Goal: Find contact information: Find phone

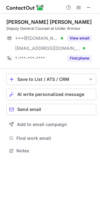
scroll to position [146, 100]
click at [13, 27] on div "Deputy General Counsel at Under Armour" at bounding box center [51, 29] width 90 height 6
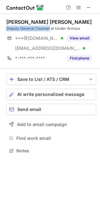
drag, startPoint x: 13, startPoint y: 27, endPoint x: 38, endPoint y: 28, distance: 25.7
click at [38, 28] on div "Deputy General Counsel at Under Armour" at bounding box center [51, 29] width 90 height 6
copy div "Deputy General Counsel"
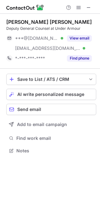
scroll to position [146, 100]
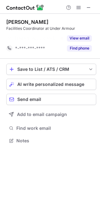
scroll to position [126, 100]
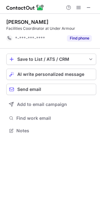
click at [15, 18] on div "[PERSON_NAME] Facilities Coordinator at Under Armour *-***-***-**** Find phone" at bounding box center [51, 31] width 90 height 35
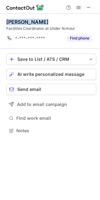
click at [15, 18] on div "[PERSON_NAME] Facilities Coordinator at Under Armour *-***-***-**** Find phone" at bounding box center [51, 31] width 90 height 35
copy div "Corbin Connor"
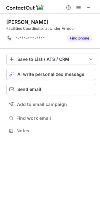
click at [30, 29] on div "Facilities Coordinator at Under Armour" at bounding box center [51, 29] width 90 height 6
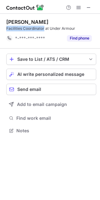
drag, startPoint x: 30, startPoint y: 29, endPoint x: 14, endPoint y: 27, distance: 15.5
click at [14, 27] on div "Facilities Coordinator at Under Armour" at bounding box center [51, 29] width 90 height 6
copy div "Facilities Coordinator"
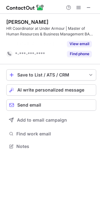
scroll to position [132, 100]
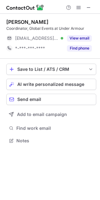
scroll to position [136, 100]
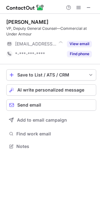
scroll to position [142, 100]
click at [18, 22] on div "John McGrory" at bounding box center [27, 22] width 42 height 6
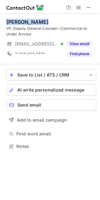
click at [18, 22] on div "John McGrory" at bounding box center [27, 22] width 42 height 6
copy div "John McGrory"
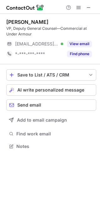
click at [13, 28] on div "VP, Deputy General Counsel—Commercial at Under Armour" at bounding box center [51, 31] width 90 height 11
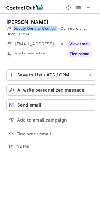
drag, startPoint x: 13, startPoint y: 28, endPoint x: 45, endPoint y: 29, distance: 31.6
click at [45, 29] on div "VP, Deputy General Counsel—Commercial at Under Armour" at bounding box center [51, 31] width 90 height 11
copy div "Deputy General Counsel"
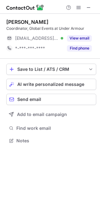
scroll to position [136, 100]
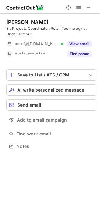
scroll to position [142, 100]
click at [18, 19] on div "[PERSON_NAME]" at bounding box center [27, 22] width 42 height 6
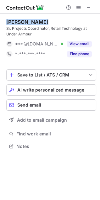
click at [18, 19] on div "Russell Kelly" at bounding box center [27, 22] width 42 height 6
copy div "Russell Kelly"
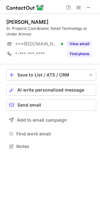
click at [39, 31] on div "Sr. Projects Coordinator, Retail Technology at Under Armour" at bounding box center [51, 31] width 90 height 11
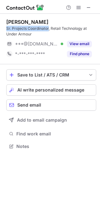
drag, startPoint x: 39, startPoint y: 31, endPoint x: 6, endPoint y: 27, distance: 33.1
click at [6, 27] on div "Russell Kelly Sr. Projects Coordinator, Retail Technology at Under Armour ***@y…" at bounding box center [50, 85] width 100 height 142
copy div "Sr. Projects Coordinator"
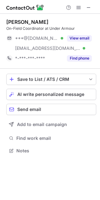
scroll to position [146, 100]
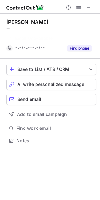
scroll to position [126, 100]
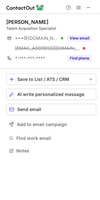
scroll to position [146, 100]
click at [24, 23] on div "Sean Spence" at bounding box center [27, 22] width 42 height 6
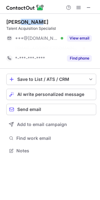
click at [24, 23] on div "Sean Spence" at bounding box center [27, 22] width 42 height 6
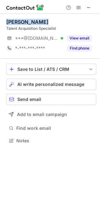
scroll to position [136, 100]
click at [24, 23] on div "Sean Spence" at bounding box center [27, 22] width 42 height 6
copy div "Sean Spence"
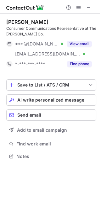
scroll to position [152, 100]
click at [17, 23] on div "Aubrey Painter" at bounding box center [27, 22] width 42 height 6
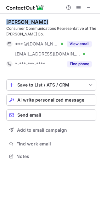
click at [17, 23] on div "Aubrey Painter" at bounding box center [27, 22] width 42 height 6
copy div "Aubrey Painter"
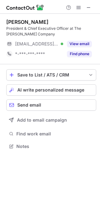
scroll to position [142, 100]
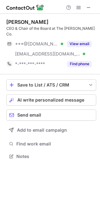
scroll to position [146, 100]
click at [24, 21] on div "Mark Smucker" at bounding box center [27, 22] width 42 height 6
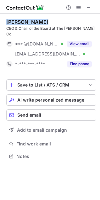
click at [24, 21] on div "Mark Smucker" at bounding box center [27, 22] width 42 height 6
copy div "Mark Smucker"
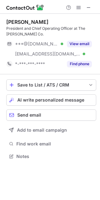
scroll to position [152, 100]
click at [27, 23] on div "John Brase" at bounding box center [27, 22] width 42 height 6
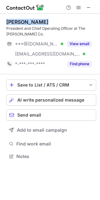
click at [27, 23] on div "John Brase" at bounding box center [27, 22] width 42 height 6
copy div "John Brase"
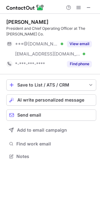
click at [33, 28] on div "President and Chief Operating Officer at The J.M. Smucker Co." at bounding box center [51, 31] width 90 height 11
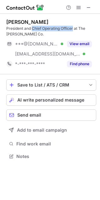
drag, startPoint x: 33, startPoint y: 28, endPoint x: 67, endPoint y: 29, distance: 33.8
click at [67, 29] on div "President and Chief Operating Officer at The J.M. Smucker Co." at bounding box center [51, 31] width 90 height 11
copy div "Chief Operating Officer"
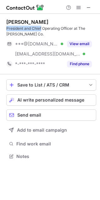
click at [12, 30] on div "President and Chief Operating Officer at The J.M. Smucker Co." at bounding box center [51, 31] width 90 height 11
click at [7, 28] on div "President and Chief Operating Officer at The J.M. Smucker Co." at bounding box center [51, 31] width 90 height 11
drag, startPoint x: 7, startPoint y: 28, endPoint x: 64, endPoint y: 28, distance: 57.3
click at [64, 28] on div "President and Chief Operating Officer at The J.M. Smucker Co." at bounding box center [51, 31] width 90 height 11
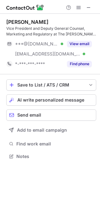
scroll to position [152, 100]
click at [9, 18] on div "Adam Ekonomon Vice President and Deputy General Counsel, Marketing and Regulato…" at bounding box center [51, 44] width 90 height 60
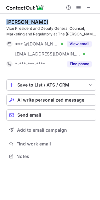
click at [9, 18] on div "Adam Ekonomon Vice President and Deputy General Counsel, Marketing and Regulato…" at bounding box center [51, 44] width 90 height 60
copy div "Adam Ekonomon"
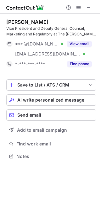
click at [44, 29] on div "Vice President and Deputy General Counsel, Marketing and Regulatory at The J.M.…" at bounding box center [51, 31] width 90 height 11
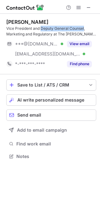
drag, startPoint x: 44, startPoint y: 29, endPoint x: 78, endPoint y: 26, distance: 34.9
click at [78, 26] on div "Vice President and Deputy General Counsel, Marketing and Regulatory at The J.M.…" at bounding box center [51, 31] width 90 height 11
copy div "Deputy General Counsel"
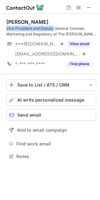
click at [10, 28] on div "Vice President and Deputy General Counsel, Marketing and Regulatory at The J.M.…" at bounding box center [51, 31] width 90 height 11
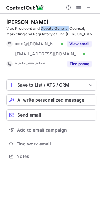
drag, startPoint x: 10, startPoint y: 28, endPoint x: 68, endPoint y: 28, distance: 58.2
click at [68, 28] on div "Vice President and Deputy General Counsel, Marketing and Regulatory at The J.M.…" at bounding box center [51, 31] width 90 height 11
click at [13, 27] on div "Vice President and Deputy General Counsel, Marketing and Regulatory at The J.M.…" at bounding box center [51, 31] width 90 height 11
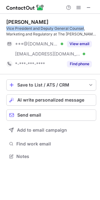
drag, startPoint x: 12, startPoint y: 27, endPoint x: 72, endPoint y: 28, distance: 60.1
click at [72, 28] on div "Vice President and Deputy General Counsel, Marketing and Regulatory at The J.M.…" at bounding box center [51, 31] width 90 height 11
copy div "Vice President and Deputy General Counsel"
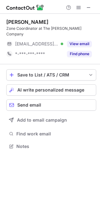
scroll to position [136, 100]
click at [10, 19] on div "[PERSON_NAME]" at bounding box center [27, 22] width 42 height 6
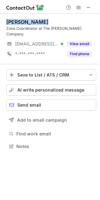
click at [10, 19] on div "Arleena Sergent" at bounding box center [27, 22] width 42 height 6
copy div "Arleena Sergent"
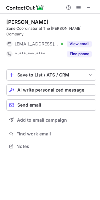
click at [27, 29] on div "Zone Coordinator at The J.M. Smucker Company" at bounding box center [51, 31] width 90 height 11
drag, startPoint x: 27, startPoint y: 29, endPoint x: 8, endPoint y: 28, distance: 18.5
click at [9, 28] on div "Zone Coordinator at The J.M. Smucker Company" at bounding box center [51, 31] width 90 height 11
copy div "Zone Coordinator"
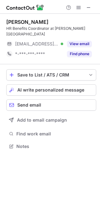
click at [26, 20] on div "[PERSON_NAME]" at bounding box center [27, 22] width 42 height 6
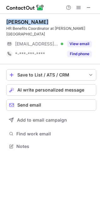
click at [26, 20] on div "Linda Woolm" at bounding box center [27, 22] width 42 height 6
copy div "Linda Woolm"
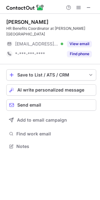
click at [36, 30] on div "HR Benefits Coordinator at Diamond Jo Casino Worth" at bounding box center [51, 31] width 90 height 11
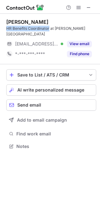
drag, startPoint x: 36, startPoint y: 30, endPoint x: 8, endPoint y: 30, distance: 27.9
click at [8, 30] on div "HR Benefits Coordinator at Diamond Jo Casino Worth" at bounding box center [51, 31] width 90 height 11
copy div "HR Benefits Coordinator"
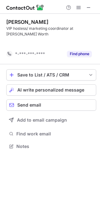
scroll to position [132, 100]
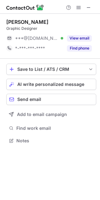
scroll to position [136, 100]
click at [17, 22] on div "Jaime Zaragoza" at bounding box center [27, 22] width 42 height 6
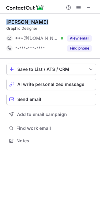
click at [17, 22] on div "Jaime Zaragoza" at bounding box center [27, 22] width 42 height 6
copy div "Jaime Zaragoza"
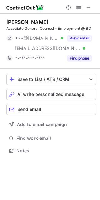
scroll to position [146, 100]
click at [14, 23] on div "[PERSON_NAME]" at bounding box center [27, 22] width 42 height 6
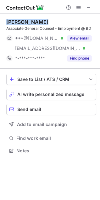
click at [14, 22] on div "[PERSON_NAME]" at bounding box center [27, 22] width 42 height 6
copy div "Annie Cohen"
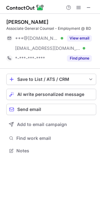
click at [40, 26] on div "Associate General Counsel - Employment @ BD" at bounding box center [51, 29] width 90 height 6
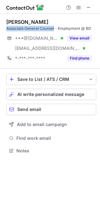
drag, startPoint x: 40, startPoint y: 26, endPoint x: 17, endPoint y: 28, distance: 23.2
click at [17, 28] on div "Associate General Counsel - Employment @ BD" at bounding box center [51, 29] width 90 height 6
copy div "Associate General Counsel"
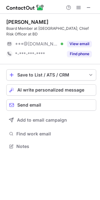
scroll to position [136, 100]
click at [28, 22] on div "[PERSON_NAME]" at bounding box center [27, 22] width 42 height 6
click at [28, 22] on div "Steve Richard" at bounding box center [27, 22] width 42 height 6
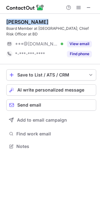
click at [28, 22] on div "Steve Richard" at bounding box center [27, 22] width 42 height 6
copy div "Steve Richard"
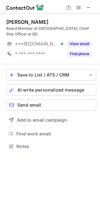
click at [50, 28] on div "Board Member at Anika; Chief Risk Officer at BD" at bounding box center [51, 31] width 90 height 11
drag, startPoint x: 50, startPoint y: 28, endPoint x: 74, endPoint y: 29, distance: 23.8
click at [74, 29] on div "Board Member at Anika; Chief Risk Officer at BD" at bounding box center [51, 31] width 90 height 11
copy div "Chief Risk Officer"
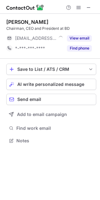
scroll to position [136, 100]
click at [13, 18] on div "Tom Polen Chairman, CEO and President at BD ***@bd.com Verified View email *-**…" at bounding box center [51, 36] width 90 height 45
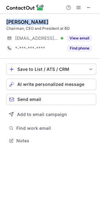
click at [13, 18] on div "Tom Polen Chairman, CEO and President at BD ***@bd.com Verified View email *-**…" at bounding box center [51, 36] width 90 height 45
copy div "Tom Polen"
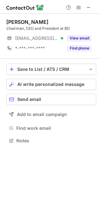
click at [26, 27] on div "Chairman, CEO and President at BD" at bounding box center [51, 29] width 90 height 6
drag, startPoint x: 26, startPoint y: 27, endPoint x: 47, endPoint y: 30, distance: 20.6
click at [47, 30] on div "Chairman, CEO and President at BD" at bounding box center [51, 29] width 90 height 6
copy div "CEO and President"
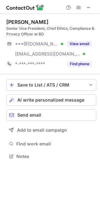
scroll to position [152, 100]
click at [25, 21] on div "[PERSON_NAME]" at bounding box center [27, 22] width 42 height 6
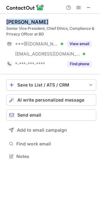
click at [25, 21] on div "[PERSON_NAME]" at bounding box center [27, 22] width 42 height 6
copy div "Claudia Curtis"
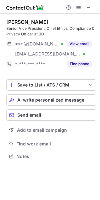
click at [11, 28] on div "Senior Vice President, Chief Ethics, Compliance & Privacy Officer at BD" at bounding box center [51, 31] width 90 height 11
click at [15, 28] on div "Senior Vice President, Chief Ethics, Compliance & Privacy Officer at BD" at bounding box center [51, 31] width 90 height 11
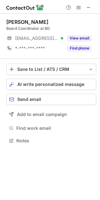
scroll to position [136, 100]
click at [14, 21] on div "[PERSON_NAME]" at bounding box center [27, 22] width 42 height 6
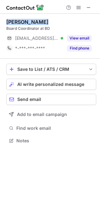
click at [14, 21] on div "[PERSON_NAME]" at bounding box center [27, 22] width 42 height 6
copy div "[PERSON_NAME]"
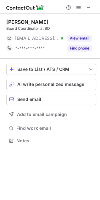
click at [11, 30] on div "Board Coordinator at BD" at bounding box center [51, 29] width 90 height 6
drag, startPoint x: 11, startPoint y: 30, endPoint x: 23, endPoint y: 29, distance: 11.6
click at [23, 29] on div "Board Coordinator at BD" at bounding box center [51, 29] width 90 height 6
copy div "Board Coordinator"
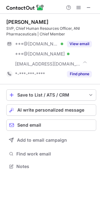
scroll to position [162, 100]
click at [19, 24] on div "[PERSON_NAME]" at bounding box center [27, 22] width 42 height 6
click at [19, 24] on div "Krista Davis" at bounding box center [27, 22] width 42 height 6
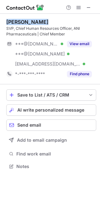
click at [19, 24] on div "Krista Davis" at bounding box center [27, 22] width 42 height 6
copy div "Krista Davis"
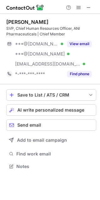
click at [9, 28] on div "SVP, Chief Human Resources Officer, ANI Pharmaceuticals | Chief Member" at bounding box center [51, 31] width 90 height 11
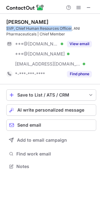
click at [62, 27] on div "SVP, Chief Human Resources Officer, ANI Pharmaceuticals | Chief Member" at bounding box center [51, 31] width 90 height 11
copy div "SVP, Chief Human Resources Officer"
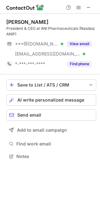
scroll to position [152, 100]
click at [11, 17] on div "[PERSON_NAME] President & CEO at ANI Pharmaceuticals (Nasdaq: ANIP) ***@[DOMAIN…" at bounding box center [51, 44] width 90 height 60
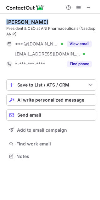
click at [11, 17] on div "[PERSON_NAME] President & CEO at ANI Pharmaceuticals (Nasdaq: ANIP) ***@[DOMAIN…" at bounding box center [51, 44] width 90 height 60
copy div "[PERSON_NAME]"
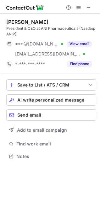
click at [31, 27] on div "President & CEO at ANI Pharmaceuticals (Nasdaq: ANIP)" at bounding box center [51, 31] width 90 height 11
drag, startPoint x: 31, startPoint y: 27, endPoint x: 12, endPoint y: 27, distance: 19.1
click at [12, 27] on div "President & CEO at ANI Pharmaceuticals (Nasdaq: ANIP)" at bounding box center [51, 31] width 90 height 11
copy div "President & CEO"
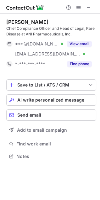
scroll to position [152, 100]
click at [23, 22] on div "Elizabeth Powell" at bounding box center [27, 22] width 42 height 6
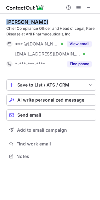
click at [23, 22] on div "Elizabeth Powell" at bounding box center [27, 22] width 42 height 6
copy div "Elizabeth Powell"
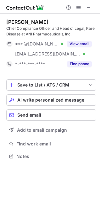
click at [10, 32] on div "Chief Compliance Officer and Head of Legal, Rare Disease at ANI Pharmaceuticals…" at bounding box center [51, 31] width 90 height 11
click at [82, 28] on div "Chief Compliance Officer and Head of Legal, Rare Disease at ANI Pharmaceuticals…" at bounding box center [51, 31] width 90 height 11
copy div "Legal, Rare Disease"
click at [12, 27] on div "Chief Compliance Officer and Head of Legal, Rare Disease at ANI Pharmaceuticals…" at bounding box center [51, 31] width 90 height 11
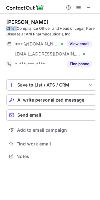
click at [12, 27] on div "Chief Compliance Officer and Head of Legal, Rare Disease at ANI Pharmaceuticals…" at bounding box center [51, 31] width 90 height 11
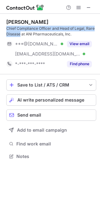
click at [12, 33] on div "Chief Compliance Officer and Head of Legal, Rare Disease at ANI Pharmaceuticals…" at bounding box center [51, 31] width 90 height 11
copy div "Chief Compliance Officer and Head of Legal, Rare Disease"
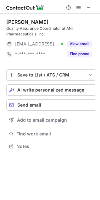
scroll to position [142, 100]
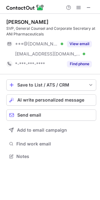
scroll to position [152, 100]
click at [24, 21] on div "[PERSON_NAME]" at bounding box center [27, 22] width 42 height 6
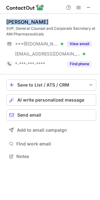
click at [24, 21] on div "[PERSON_NAME]" at bounding box center [27, 22] width 42 height 6
copy div "[PERSON_NAME]"
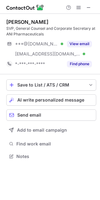
click at [8, 27] on div "SVP, General Counsel and Corporate Secretary at ANI Pharmaceuticals" at bounding box center [51, 31] width 90 height 11
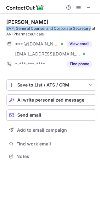
click at [75, 29] on div "SVP, General Counsel and Corporate Secretary at ANI Pharmaceuticals" at bounding box center [51, 31] width 90 height 11
copy div "SVP, General Counsel and Corporate Secretary"
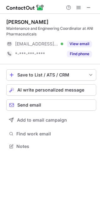
scroll to position [142, 100]
click at [27, 18] on div "[PERSON_NAME] Maintenance and Engineering Coordinator at ANI Pharmaceuticals [E…" at bounding box center [51, 39] width 90 height 50
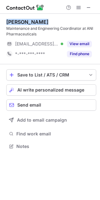
click at [26, 18] on div "[PERSON_NAME] Maintenance and Engineering Coordinator at ANI Pharmaceuticals [E…" at bounding box center [51, 39] width 90 height 50
copy div "[PERSON_NAME]"
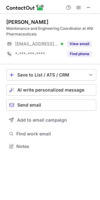
click at [18, 29] on div "Maintenance and Engineering Coordinator at ANI Pharmaceuticals" at bounding box center [51, 31] width 90 height 11
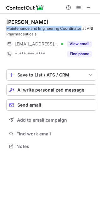
click at [74, 29] on div "Maintenance and Engineering Coordinator at ANI Pharmaceuticals" at bounding box center [51, 31] width 90 height 11
copy div "Maintenance and Engineering Coordinator"
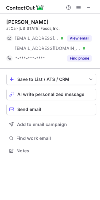
scroll to position [146, 100]
click at [25, 21] on div "[PERSON_NAME]" at bounding box center [27, 22] width 42 height 6
click at [25, 21] on div "Sherman Miller" at bounding box center [27, 22] width 42 height 6
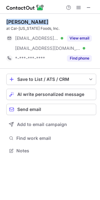
click at [25, 21] on div "Sherman Miller" at bounding box center [27, 22] width 42 height 6
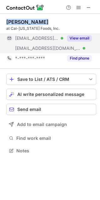
copy div "Sherman Miller"
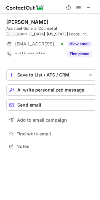
scroll to position [142, 100]
click at [13, 23] on div "Ally Doran" at bounding box center [27, 22] width 42 height 6
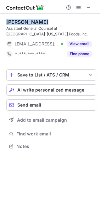
click at [13, 23] on div "Ally Doran" at bounding box center [27, 22] width 42 height 6
copy div "Ally Doran"
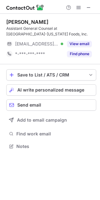
click at [15, 27] on div "Assistant General Counsel at Cal-Maine Foods, Inc." at bounding box center [51, 31] width 90 height 11
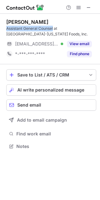
click at [41, 30] on div "Assistant General Counsel at Cal-Maine Foods, Inc." at bounding box center [51, 31] width 90 height 11
copy div "Assistant General Counsel"
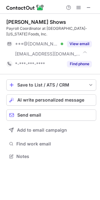
scroll to position [146, 100]
click at [22, 21] on div "Edie Shows" at bounding box center [35, 22] width 59 height 6
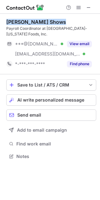
click at [22, 21] on div "Edie Shows" at bounding box center [35, 22] width 59 height 6
copy div "Edie Shows"
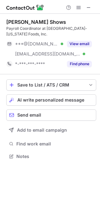
click at [32, 26] on div "Payroll Coordinator at Cal-Maine Foods, Inc." at bounding box center [51, 31] width 90 height 11
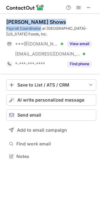
drag, startPoint x: 32, startPoint y: 26, endPoint x: 14, endPoint y: 24, distance: 17.4
click at [14, 24] on div "Edie Shows Payroll Coordinator at Cal-Maine Foods, Inc." at bounding box center [51, 28] width 90 height 18
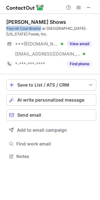
click at [14, 27] on div "Payroll Coordinator at Cal-Maine Foods, Inc." at bounding box center [51, 31] width 90 height 11
copy div "Payroll Coordinator"
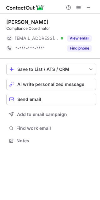
scroll to position [136, 100]
click at [20, 21] on div "[PERSON_NAME]" at bounding box center [27, 22] width 42 height 6
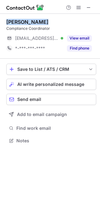
click at [20, 21] on div "[PERSON_NAME]" at bounding box center [27, 22] width 42 height 6
copy div "[PERSON_NAME]"
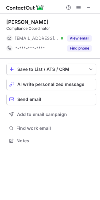
click at [19, 31] on div "[PERSON_NAME] Compliance Coordinator [EMAIL_ADDRESS][DOMAIN_NAME] Verified View…" at bounding box center [51, 36] width 90 height 34
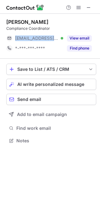
click at [19, 31] on div "[PERSON_NAME] Compliance Coordinator [EMAIL_ADDRESS][DOMAIN_NAME] Verified View…" at bounding box center [51, 36] width 90 height 34
copy span "[EMAIL_ADDRESS][DOMAIN_NAME]"
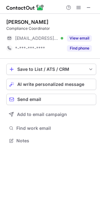
click at [27, 28] on div "Compliance Coordinator" at bounding box center [51, 29] width 90 height 6
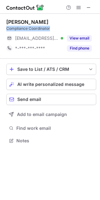
click at [27, 28] on div "Compliance Coordinator" at bounding box center [51, 29] width 90 height 6
copy div "Compliance Coordinator"
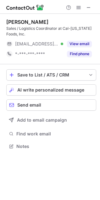
scroll to position [142, 100]
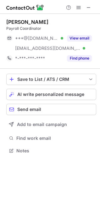
scroll to position [146, 100]
click at [23, 25] on div "Jennifer Ballance" at bounding box center [27, 22] width 42 height 6
click at [23, 22] on div "Jennifer Ballance" at bounding box center [27, 22] width 42 height 6
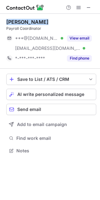
click at [23, 22] on div "Jennifer Ballance" at bounding box center [27, 22] width 42 height 6
copy div "Jennifer Ballance"
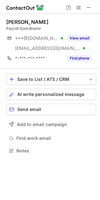
click at [18, 28] on div "Payroll Coordinator" at bounding box center [51, 29] width 90 height 6
copy div "Payroll Coordinator"
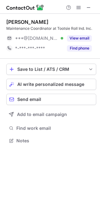
scroll to position [136, 100]
click at [20, 19] on div "Hameda Ahmad" at bounding box center [27, 22] width 42 height 6
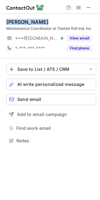
click at [20, 19] on div "Hameda Ahmad" at bounding box center [27, 22] width 42 height 6
copy div "Hameda Ahmad"
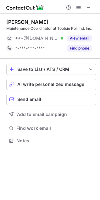
click at [12, 28] on div "Maintenance Coordinator at Tootsie Roll Ind. Inc." at bounding box center [51, 29] width 90 height 6
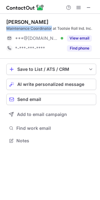
drag, startPoint x: 12, startPoint y: 28, endPoint x: 38, endPoint y: 27, distance: 26.7
click at [38, 27] on div "Maintenance Coordinator at Tootsie Roll Ind. Inc." at bounding box center [51, 29] width 90 height 6
copy div "Maintenance Coordinator"
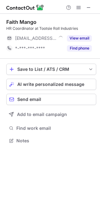
scroll to position [136, 100]
click at [14, 18] on div "Faith Mango HR Coordinator at Tootsie Roll Industries [EMAIL_ADDRESS][DOMAIN_NA…" at bounding box center [51, 36] width 90 height 45
copy div "Faith Mango"
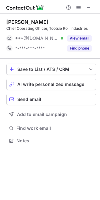
scroll to position [136, 100]
click at [13, 19] on div "Henry M." at bounding box center [27, 22] width 42 height 6
drag, startPoint x: 13, startPoint y: 19, endPoint x: 23, endPoint y: 23, distance: 11.6
click at [23, 23] on div "Henry M." at bounding box center [27, 22] width 42 height 6
copy div "Henry M"
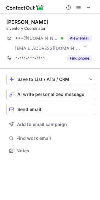
scroll to position [146, 100]
click at [27, 23] on div "Lorena Castillo" at bounding box center [27, 22] width 42 height 6
click at [24, 18] on div "Lorena Castillo Inventory Coordinator ***@gmail.com Verified ***@tootsie-roll.c…" at bounding box center [51, 41] width 90 height 55
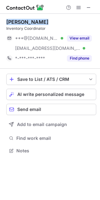
click at [24, 18] on div "Lorena Castillo Inventory Coordinator ***@gmail.com Verified ***@tootsie-roll.c…" at bounding box center [51, 41] width 90 height 55
copy div "Lorena Castillo"
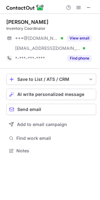
click at [28, 29] on div "Inventory Coordinator" at bounding box center [51, 29] width 90 height 6
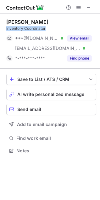
click at [28, 29] on div "Inventory Coordinator" at bounding box center [51, 29] width 90 height 6
copy div "Inventory Coordinator"
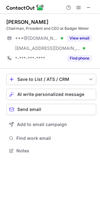
scroll to position [146, 100]
click at [29, 21] on div "[PERSON_NAME]" at bounding box center [27, 22] width 42 height 6
drag, startPoint x: 0, startPoint y: 0, endPoint x: 29, endPoint y: 21, distance: 35.9
click at [29, 21] on div "[PERSON_NAME]" at bounding box center [27, 22] width 42 height 6
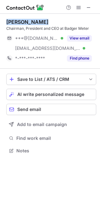
click at [29, 21] on div "[PERSON_NAME]" at bounding box center [27, 22] width 42 height 6
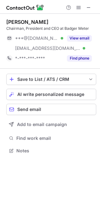
click at [57, 28] on div "Chairman, President and CEO at Badger Meter" at bounding box center [51, 29] width 90 height 6
drag, startPoint x: 57, startPoint y: 28, endPoint x: 31, endPoint y: 28, distance: 25.7
click at [31, 28] on div "Chairman, President and CEO at Badger Meter" at bounding box center [51, 29] width 90 height 6
copy div "President and CEO"
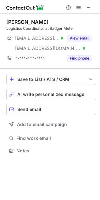
click at [13, 21] on div "Kyle Denton" at bounding box center [27, 22] width 42 height 6
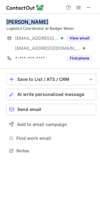
click at [13, 21] on div "Kyle Denton" at bounding box center [27, 22] width 42 height 6
copy div "Kyle Denton"
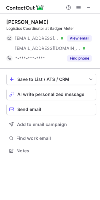
click at [33, 30] on div "Logistics Coordinator at Badger Meter" at bounding box center [51, 29] width 90 height 6
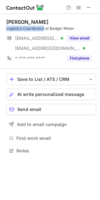
drag, startPoint x: 33, startPoint y: 30, endPoint x: 1, endPoint y: 18, distance: 34.8
click at [17, 28] on div "Logistics Coordinator at Badger Meter" at bounding box center [51, 29] width 90 height 6
copy div "Logistics Coordinator"
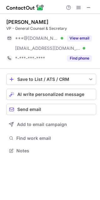
scroll to position [146, 100]
click at [23, 23] on div "[PERSON_NAME]" at bounding box center [27, 22] width 42 height 6
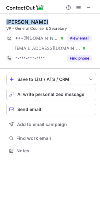
click at [23, 23] on div "[PERSON_NAME]" at bounding box center [27, 22] width 42 height 6
copy div "[PERSON_NAME]"
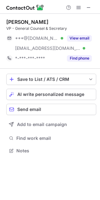
click at [17, 28] on div "VP - General Counsel & Secretary" at bounding box center [51, 29] width 90 height 6
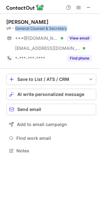
drag, startPoint x: 17, startPoint y: 28, endPoint x: 55, endPoint y: 28, distance: 38.2
click at [55, 28] on div "VP - General Counsel & Secretary" at bounding box center [51, 29] width 90 height 6
copy div "General Counsel & Secretary"
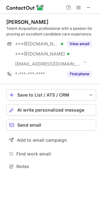
scroll to position [162, 100]
click at [12, 21] on div "[PERSON_NAME]" at bounding box center [27, 22] width 42 height 6
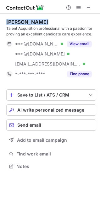
click at [12, 21] on div "[PERSON_NAME]" at bounding box center [27, 22] width 42 height 6
copy div "[PERSON_NAME]"
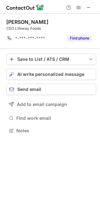
scroll to position [126, 100]
click at [27, 21] on div "[PERSON_NAME]" at bounding box center [27, 22] width 42 height 6
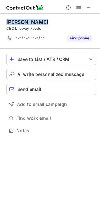
click at [27, 21] on div "[PERSON_NAME]" at bounding box center [27, 22] width 42 height 6
copy div "[PERSON_NAME]"
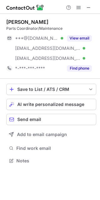
scroll to position [156, 100]
click at [25, 20] on div "Denise Stanley" at bounding box center [27, 22] width 42 height 6
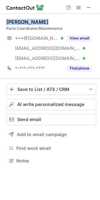
click at [25, 20] on div "Denise Stanley" at bounding box center [27, 22] width 42 height 6
copy div "Denise Stanley"
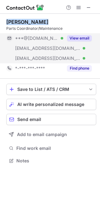
copy div "Denise Stanley"
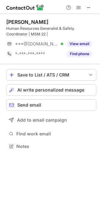
scroll to position [142, 100]
click at [28, 22] on div "[PERSON_NAME]" at bounding box center [27, 22] width 42 height 6
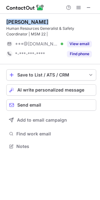
drag, startPoint x: 28, startPoint y: 21, endPoint x: 23, endPoint y: 26, distance: 6.7
click at [27, 21] on div "[PERSON_NAME]" at bounding box center [27, 22] width 42 height 6
copy div "[PERSON_NAME]"
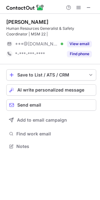
click at [8, 28] on div "Human Resources Generalist & Safety Coordinator | MSM 22 |" at bounding box center [51, 31] width 90 height 11
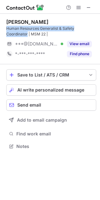
drag, startPoint x: 8, startPoint y: 28, endPoint x: 79, endPoint y: 28, distance: 71.1
click at [79, 28] on div "Human Resources Generalist & Safety Coordinator | MSM 22 |" at bounding box center [51, 31] width 90 height 11
copy div "Human Resources Generalist & Safety Coordinator"
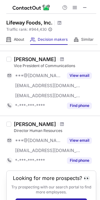
scroll to position [494, 0]
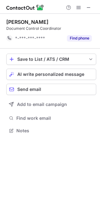
scroll to position [126, 100]
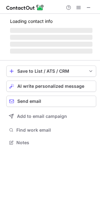
scroll to position [136, 100]
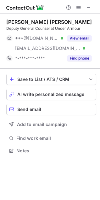
scroll to position [146, 100]
click at [90, 6] on span at bounding box center [88, 7] width 5 height 5
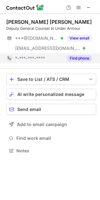
click at [79, 60] on button "Find phone" at bounding box center [79, 58] width 25 height 6
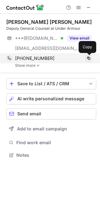
click at [87, 57] on span at bounding box center [88, 58] width 5 height 5
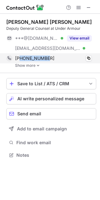
drag, startPoint x: 50, startPoint y: 56, endPoint x: 20, endPoint y: 56, distance: 30.0
click at [20, 56] on div "+13014526487" at bounding box center [53, 58] width 76 height 6
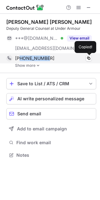
copy span "3014526487"
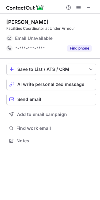
scroll to position [136, 100]
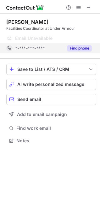
click at [85, 48] on button "Find phone" at bounding box center [79, 48] width 25 height 6
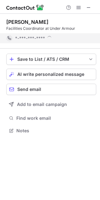
scroll to position [126, 100]
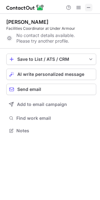
click at [91, 6] on button at bounding box center [89, 8] width 8 height 8
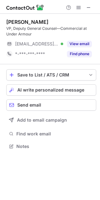
scroll to position [142, 100]
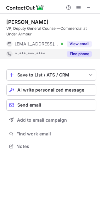
click at [77, 53] on button "Find phone" at bounding box center [79, 54] width 25 height 6
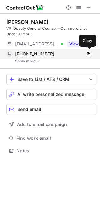
scroll to position [146, 100]
click at [85, 53] on button at bounding box center [88, 54] width 6 height 6
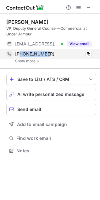
drag, startPoint x: 60, startPoint y: 51, endPoint x: 21, endPoint y: 53, distance: 39.2
click at [21, 53] on div "+12157964579 Copied!" at bounding box center [48, 54] width 85 height 10
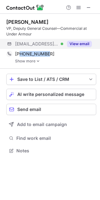
copy span "2157964579"
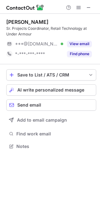
scroll to position [142, 100]
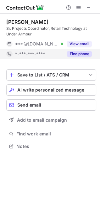
click at [85, 52] on button "Find phone" at bounding box center [79, 54] width 25 height 6
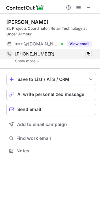
scroll to position [146, 100]
drag, startPoint x: 49, startPoint y: 52, endPoint x: 21, endPoint y: 54, distance: 27.6
click at [21, 54] on div "[PHONE_NUMBER]" at bounding box center [53, 54] width 76 height 6
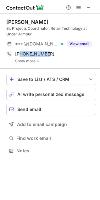
copy span "4103023533"
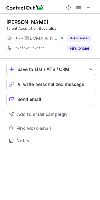
scroll to position [136, 100]
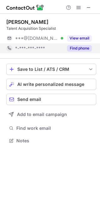
click at [82, 48] on button "Find phone" at bounding box center [79, 48] width 25 height 6
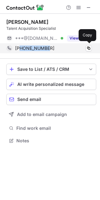
drag, startPoint x: 23, startPoint y: 46, endPoint x: 20, endPoint y: 48, distance: 3.2
click at [20, 48] on div "[PHONE_NUMBER]" at bounding box center [53, 48] width 76 height 6
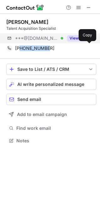
copy span "7869706694"
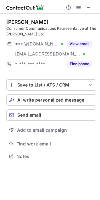
scroll to position [152, 100]
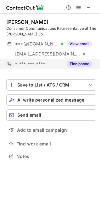
click at [83, 65] on button "Find phone" at bounding box center [79, 64] width 25 height 6
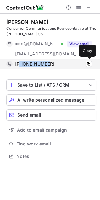
drag, startPoint x: 61, startPoint y: 61, endPoint x: 21, endPoint y: 63, distance: 40.4
click at [21, 63] on div "[PHONE_NUMBER]" at bounding box center [53, 64] width 76 height 6
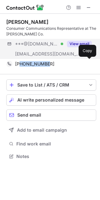
copy span "3303282939"
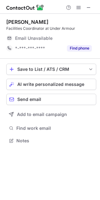
scroll to position [136, 100]
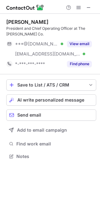
scroll to position [152, 100]
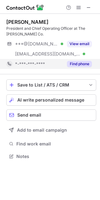
click at [75, 64] on button "Find phone" at bounding box center [79, 64] width 25 height 6
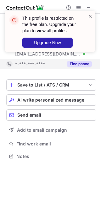
click at [89, 18] on span at bounding box center [89, 16] width 5 height 6
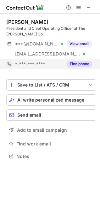
click at [79, 6] on div "This profile is restricted on the free plan. Upgrade your plan to view all prof…" at bounding box center [50, 10] width 100 height 13
click at [77, 10] on span at bounding box center [78, 7] width 5 height 5
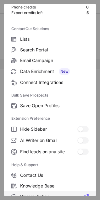
scroll to position [61, 0]
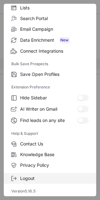
click at [34, 176] on span "Logout" at bounding box center [54, 178] width 68 height 6
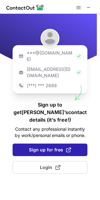
click at [47, 146] on span "Sign up for free" at bounding box center [50, 149] width 42 height 6
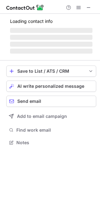
scroll to position [138, 100]
click at [77, 7] on span at bounding box center [78, 7] width 5 height 5
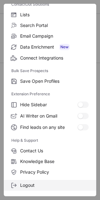
scroll to position [61, 0]
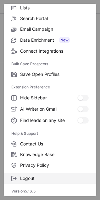
click at [28, 177] on span "Logout" at bounding box center [54, 178] width 68 height 6
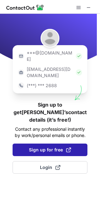
click at [42, 146] on span "Sign up for free" at bounding box center [50, 149] width 42 height 6
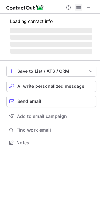
scroll to position [138, 100]
click at [80, 6] on span at bounding box center [78, 7] width 5 height 5
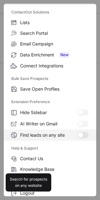
scroll to position [61, 0]
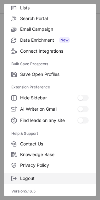
click at [32, 178] on span "Logout" at bounding box center [54, 178] width 68 height 6
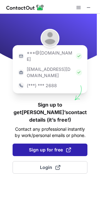
click at [36, 146] on span "Sign up for free" at bounding box center [50, 149] width 42 height 6
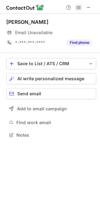
scroll to position [138, 100]
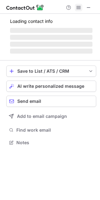
click at [80, 8] on span at bounding box center [78, 7] width 5 height 5
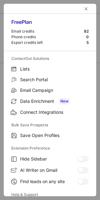
scroll to position [61, 0]
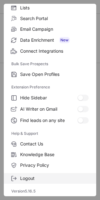
click at [30, 177] on span "Logout" at bounding box center [54, 178] width 68 height 6
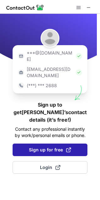
click at [47, 146] on span "Sign up for free" at bounding box center [50, 149] width 42 height 6
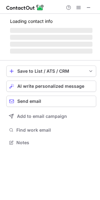
scroll to position [141, 100]
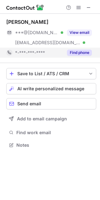
click at [82, 54] on button "Find phone" at bounding box center [79, 52] width 25 height 6
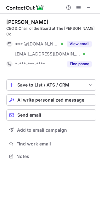
scroll to position [146, 100]
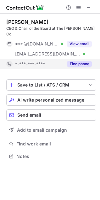
click at [74, 61] on button "Find phone" at bounding box center [79, 64] width 25 height 6
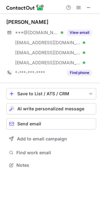
scroll to position [161, 100]
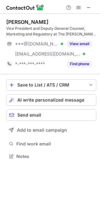
scroll to position [152, 100]
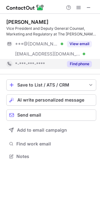
click at [80, 64] on button "Find phone" at bounding box center [79, 64] width 25 height 6
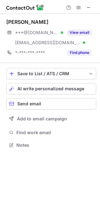
scroll to position [141, 100]
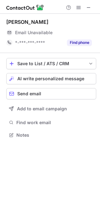
scroll to position [131, 100]
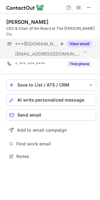
scroll to position [146, 100]
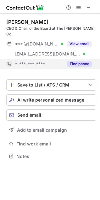
click at [81, 61] on div "Find phone" at bounding box center [77, 64] width 28 height 10
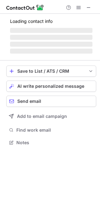
scroll to position [152, 100]
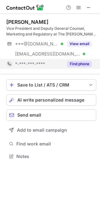
click at [86, 63] on button "Find phone" at bounding box center [79, 64] width 25 height 6
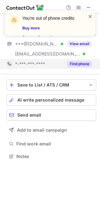
click at [88, 14] on span at bounding box center [89, 16] width 5 height 6
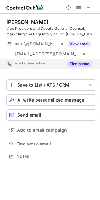
click at [87, 7] on div "You're out of phone credits Buy more" at bounding box center [50, 25] width 100 height 43
click at [87, 7] on span at bounding box center [88, 7] width 5 height 5
